Goal: Transaction & Acquisition: Purchase product/service

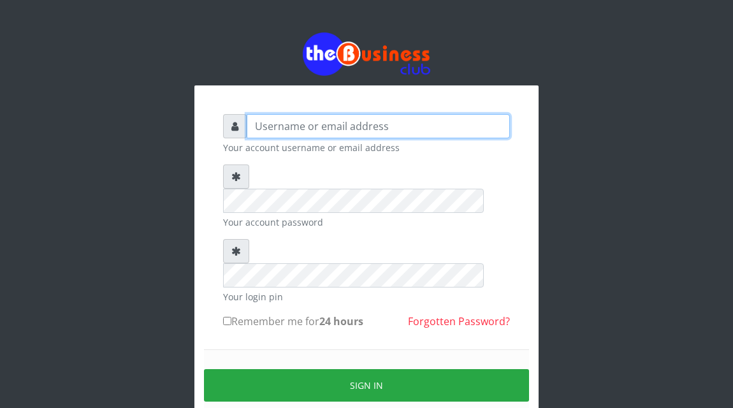
click at [282, 126] on input "text" at bounding box center [378, 126] width 263 height 24
type input "Atipeter"
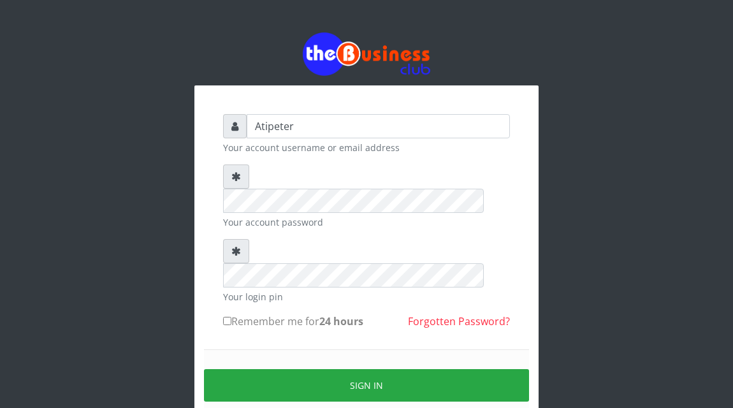
click at [226, 317] on input "Remember me for 24 hours" at bounding box center [227, 321] width 8 height 8
checkbox input "true"
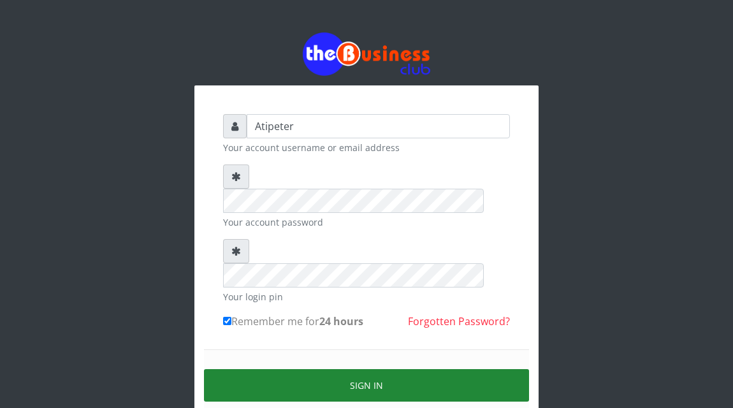
click at [331, 369] on button "Sign in" at bounding box center [366, 385] width 325 height 33
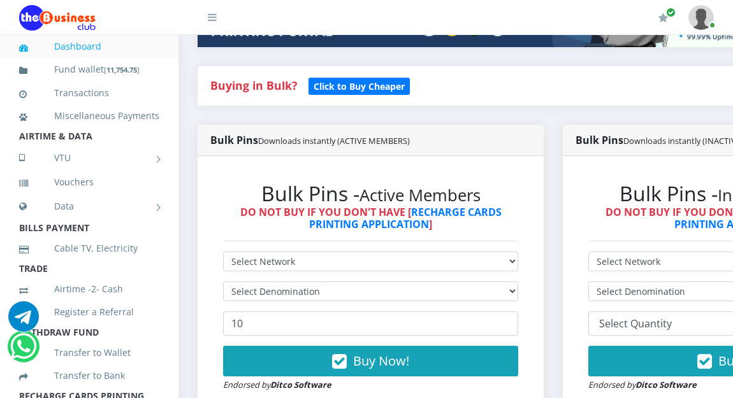
scroll to position [280, 0]
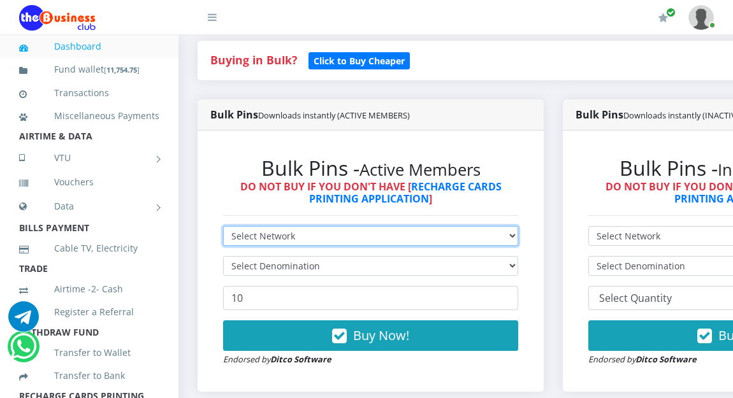
click at [242, 238] on select "Select Network MTN Globacom 9Mobile Airtel" at bounding box center [370, 236] width 295 height 20
select select "Glo"
click at [223, 229] on select "Select Network MTN Globacom 9Mobile Airtel" at bounding box center [370, 236] width 295 height 20
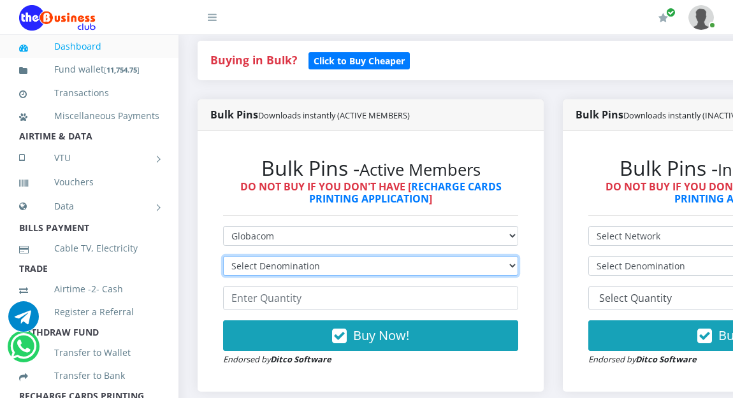
click at [254, 263] on select "Select Denomination Glo NGN100 - ₦96.45 Glo NGN200 - ₦192.90 Glo NGN500 - ₦482.…" at bounding box center [370, 266] width 295 height 20
select select "482.25-500"
click at [223, 259] on select "Select Denomination Glo NGN100 - ₦96.45 Glo NGN200 - ₦192.90 Glo NGN500 - ₦482.…" at bounding box center [370, 266] width 295 height 20
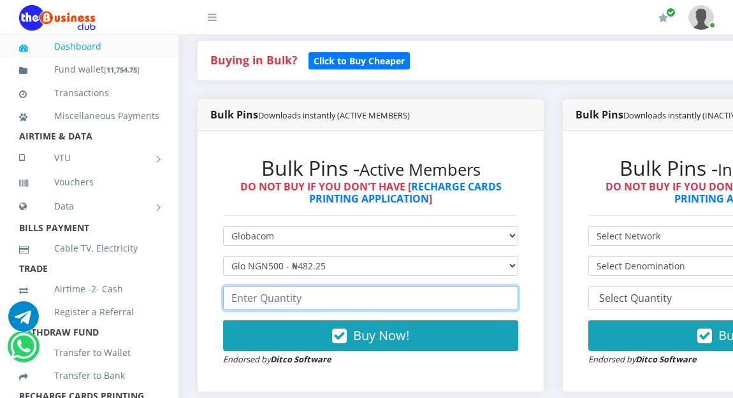
click at [267, 300] on input "number" at bounding box center [370, 298] width 295 height 24
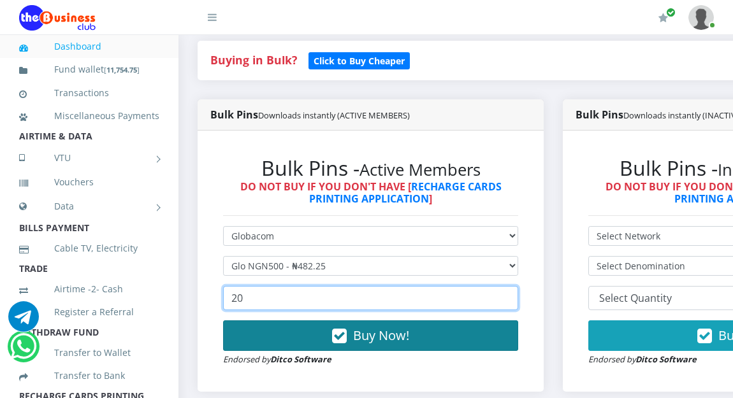
type input "20"
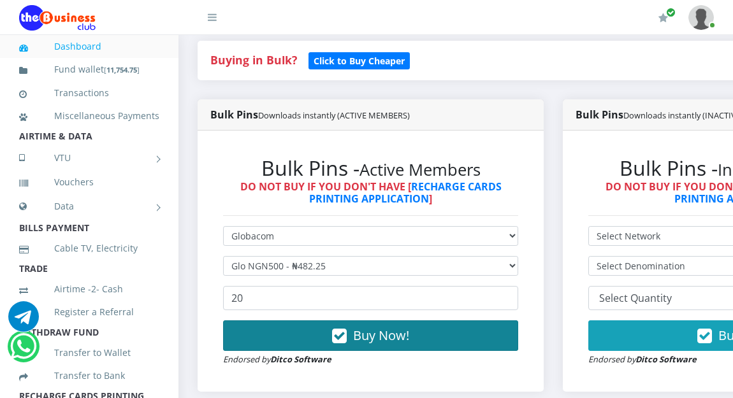
click at [366, 335] on span "Buy Now!" at bounding box center [381, 335] width 56 height 17
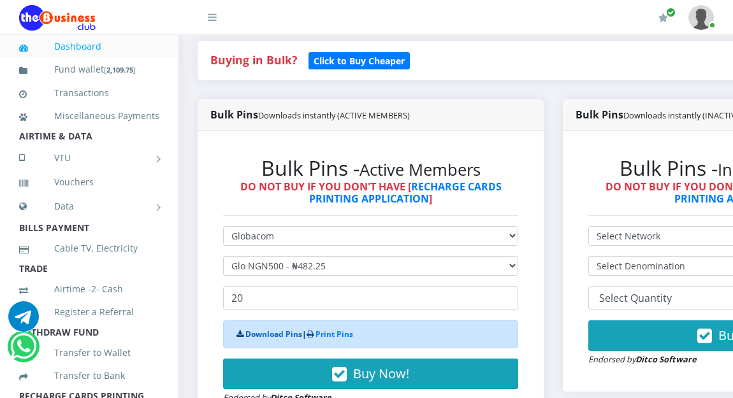
click at [273, 335] on link "Download Pins" at bounding box center [273, 334] width 57 height 11
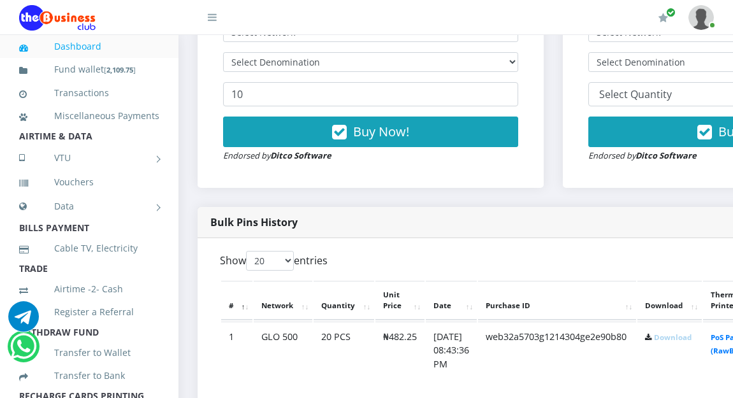
scroll to position [510, 0]
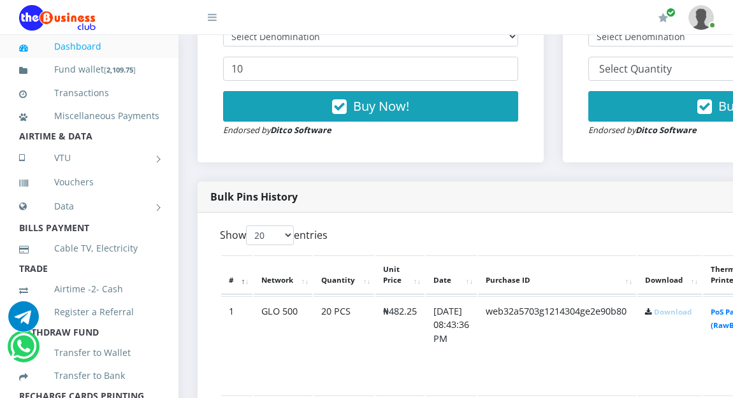
click at [692, 314] on link "Download" at bounding box center [673, 312] width 38 height 10
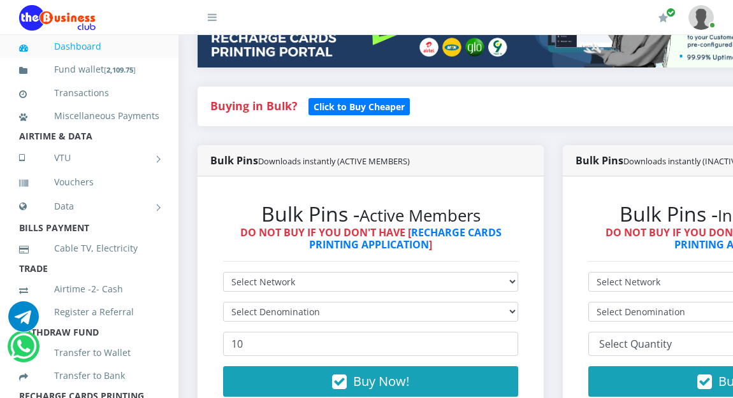
scroll to position [255, 0]
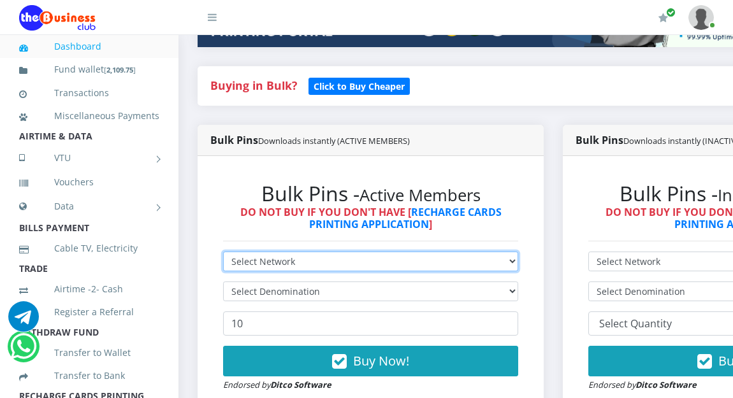
click at [247, 261] on select "Select Network MTN Globacom 9Mobile Airtel" at bounding box center [370, 262] width 295 height 20
select select "Glo"
click at [223, 254] on select "Select Network MTN Globacom 9Mobile Airtel" at bounding box center [370, 262] width 295 height 20
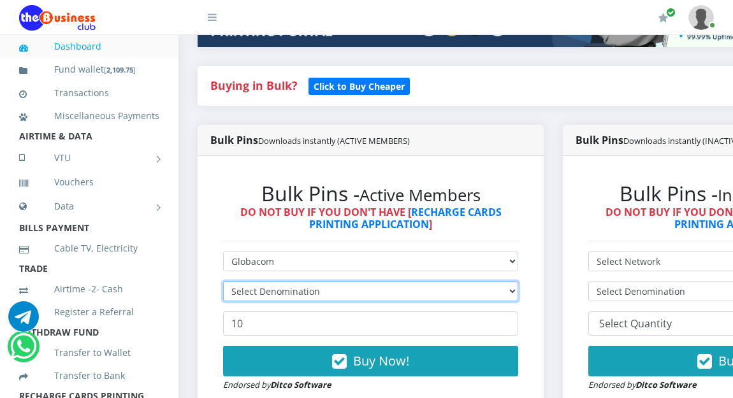
click at [252, 294] on select "Select Denomination" at bounding box center [370, 292] width 295 height 20
click at [252, 294] on select "Select Denomination Glo NGN100 - ₦96.45 Glo NGN200 - ₦192.90 Glo NGN500 - ₦482.…" at bounding box center [370, 292] width 295 height 20
select select "96.45-100"
click at [223, 284] on select "Select Denomination Glo NGN100 - ₦96.45 Glo NGN200 - ₦192.90 Glo NGN500 - ₦482.…" at bounding box center [370, 292] width 295 height 20
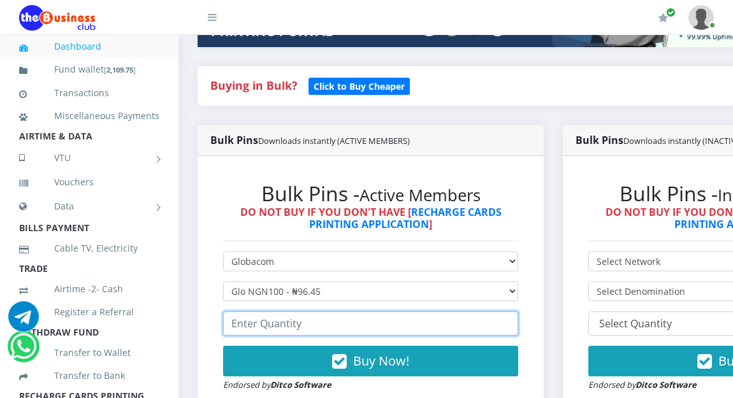
click at [268, 328] on input "number" at bounding box center [370, 324] width 295 height 24
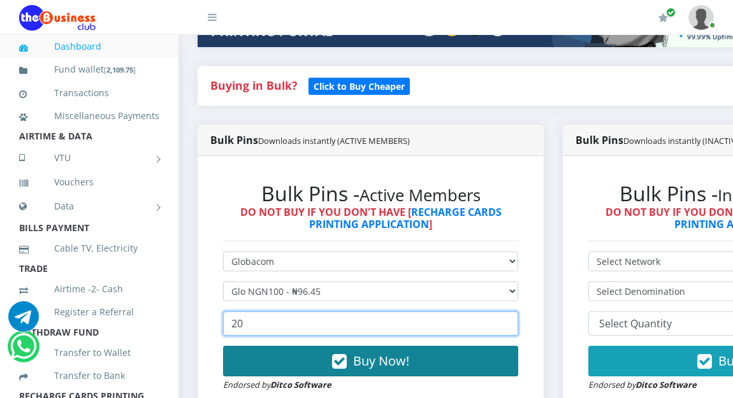
type input "20"
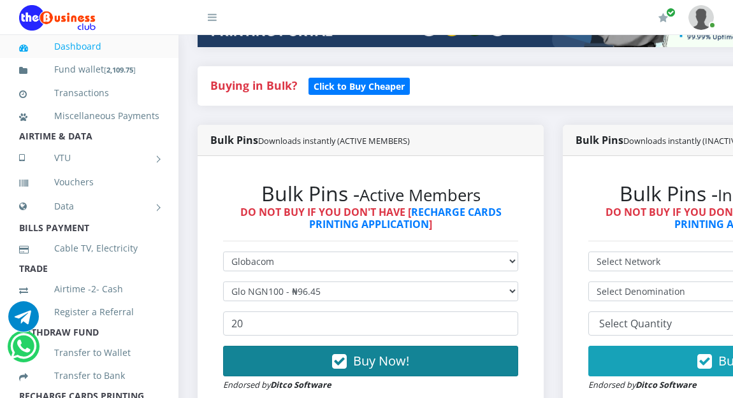
click at [378, 365] on span "Buy Now!" at bounding box center [381, 360] width 56 height 17
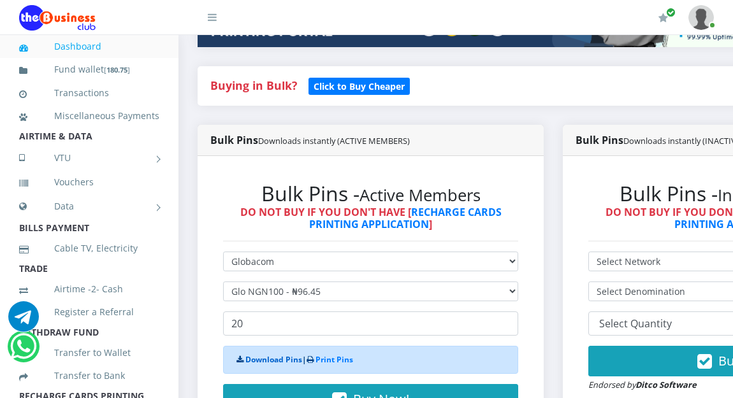
click at [270, 365] on link "Download Pins" at bounding box center [273, 359] width 57 height 11
